Goal: Transaction & Acquisition: Purchase product/service

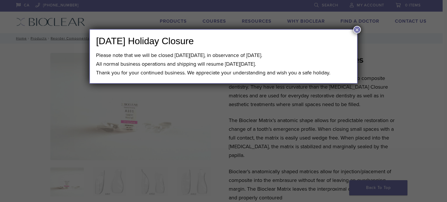
click at [263, 121] on div "[DATE] Holiday Closure Please note that we will be closed [DATE][DATE], in obse…" at bounding box center [223, 101] width 447 height 202
click at [357, 27] on button "×" at bounding box center [357, 30] width 8 height 8
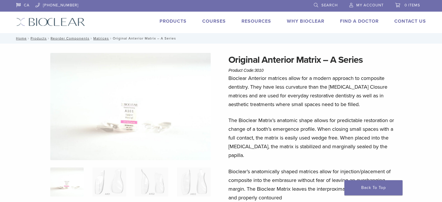
click at [322, 7] on span "Search" at bounding box center [330, 5] width 16 height 5
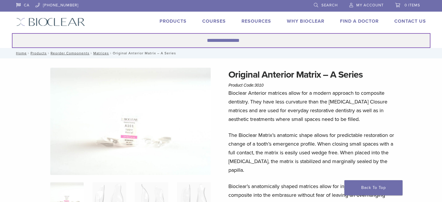
click at [103, 45] on input "Search for:" at bounding box center [221, 40] width 419 height 15
type input "*"
type input "**********"
click at [12, 33] on button "Search" at bounding box center [12, 33] width 0 height 0
drag, startPoint x: 260, startPoint y: 41, endPoint x: 198, endPoint y: 33, distance: 62.1
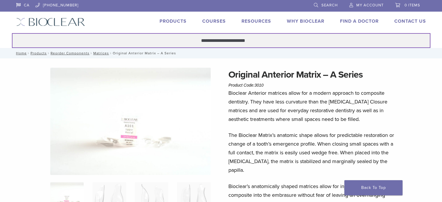
click at [199, 32] on header "CA 1.855.712.5327 Search My Account 0 items Cart No products in the cart. Back …" at bounding box center [221, 24] width 442 height 48
click at [261, 43] on input "**********" at bounding box center [221, 40] width 419 height 15
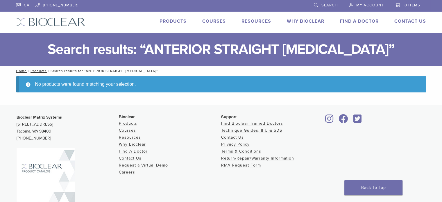
click at [231, 93] on div "No products were found matching your selection." at bounding box center [221, 90] width 410 height 29
click at [228, 98] on div "No products were found matching your selection." at bounding box center [221, 90] width 410 height 29
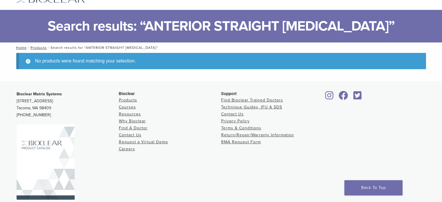
scroll to position [41, 0]
